Goal: Information Seeking & Learning: Learn about a topic

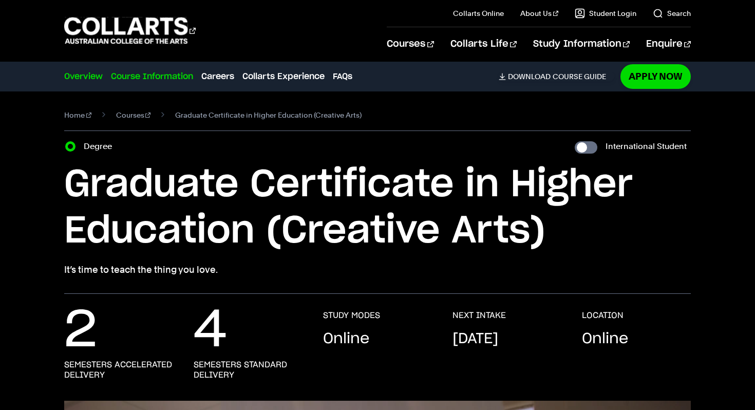
click at [154, 72] on link "Course Information" at bounding box center [152, 76] width 82 height 12
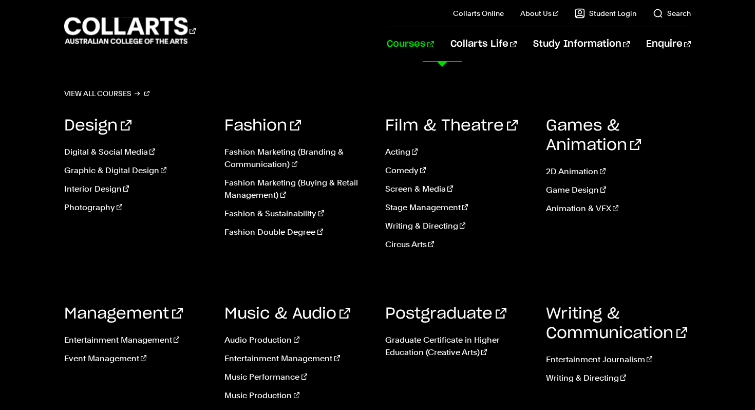
scroll to position [967, 0]
click at [269, 230] on link "Fashion Double Degree" at bounding box center [296, 232] width 145 height 12
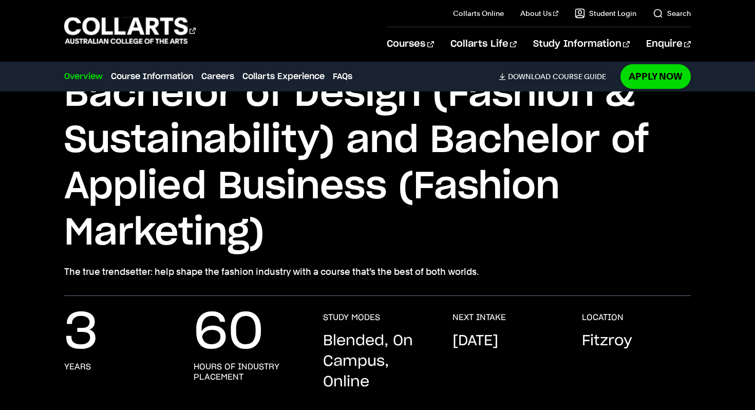
click at [300, 21] on div "Courses" at bounding box center [217, 30] width 307 height 29
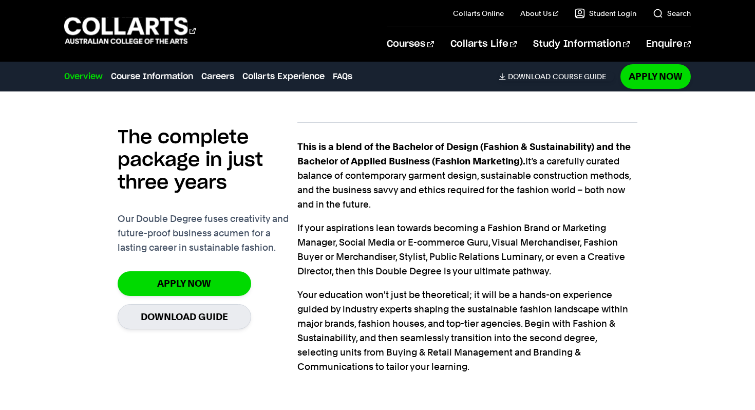
scroll to position [774, 0]
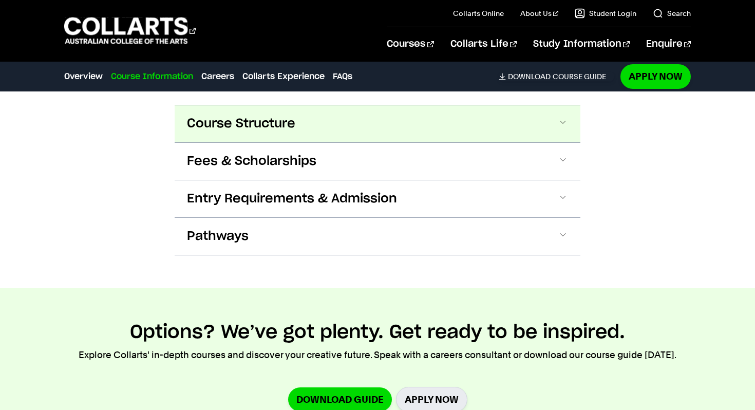
click at [354, 136] on button "Course Structure" at bounding box center [378, 123] width 406 height 37
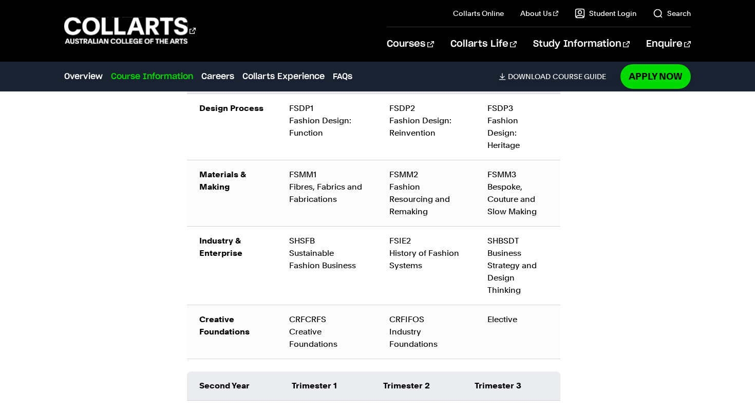
scroll to position [1312, 0]
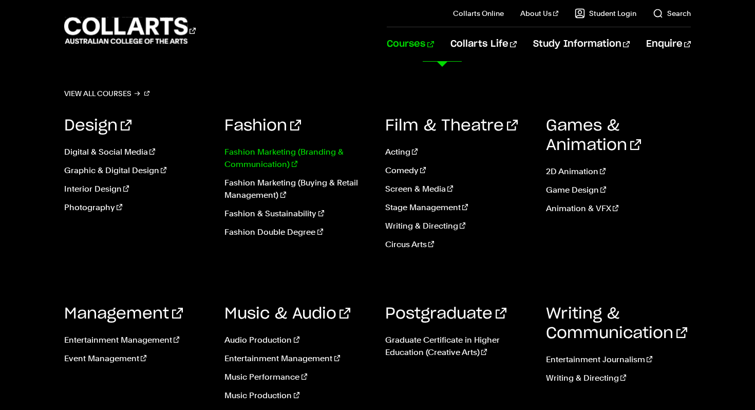
click at [276, 159] on link "Fashion Marketing (Branding & Communication)" at bounding box center [296, 158] width 145 height 25
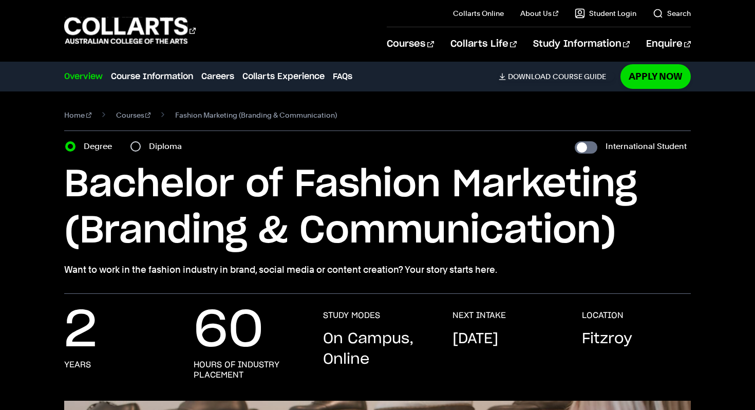
click at [166, 145] on label "Diploma" at bounding box center [168, 146] width 39 height 14
click at [141, 145] on input "Diploma" at bounding box center [135, 146] width 10 height 10
radio input "true"
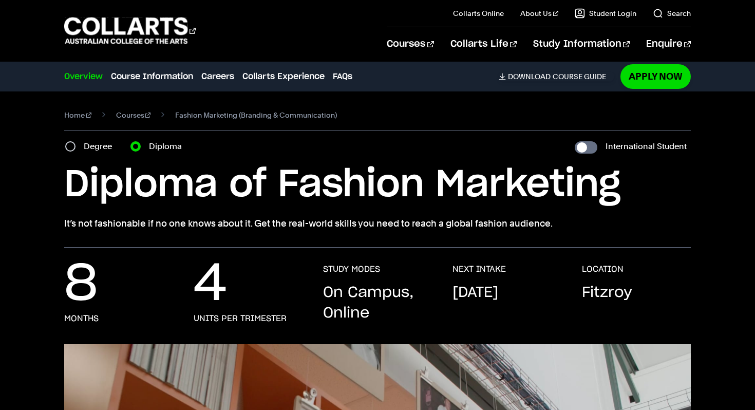
click at [81, 144] on div "Degree" at bounding box center [91, 146] width 53 height 14
click at [68, 147] on input "Degree" at bounding box center [70, 146] width 10 height 10
radio input "true"
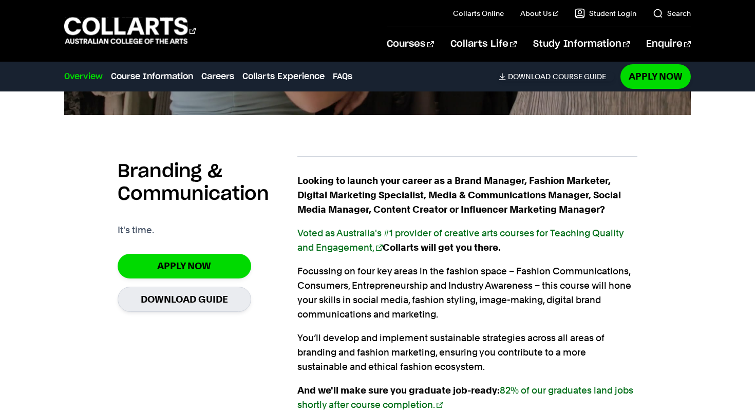
scroll to position [681, 0]
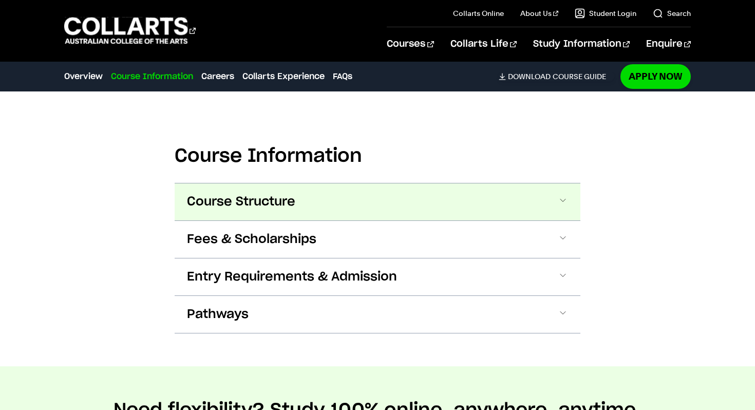
click at [234, 194] on span "Course Structure" at bounding box center [241, 202] width 108 height 16
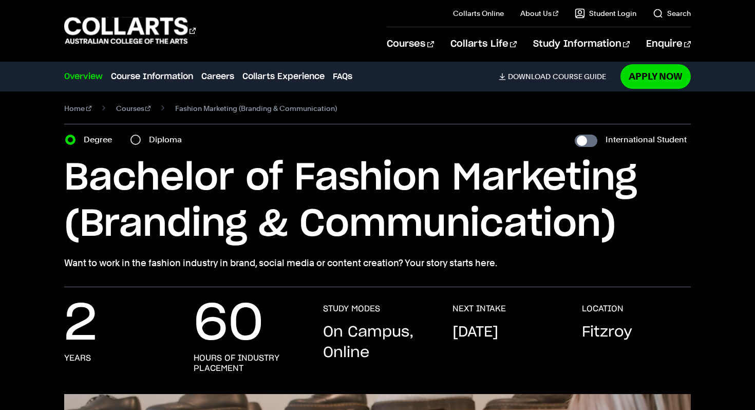
scroll to position [0, 0]
